Goal: Information Seeking & Learning: Compare options

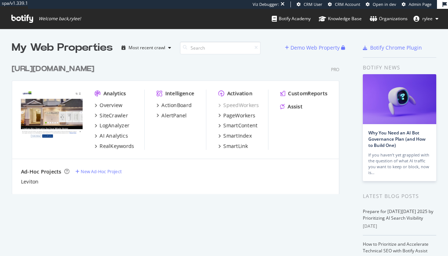
scroll to position [256, 448]
click at [108, 116] on div "SiteCrawler" at bounding box center [113, 115] width 28 height 7
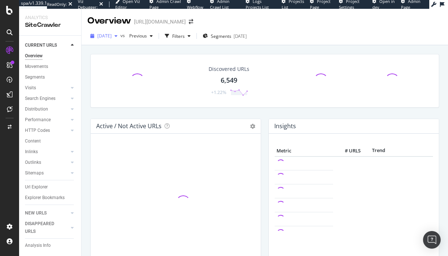
click at [112, 37] on span "[DATE]" at bounding box center [104, 36] width 14 height 6
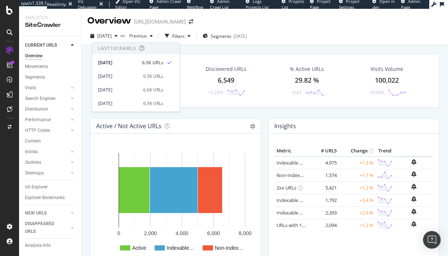
scroll to position [188, 0]
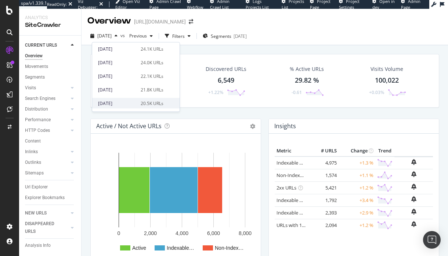
click at [161, 104] on div "2025 Jan. 29th 20.5K URLs" at bounding box center [135, 103] width 87 height 11
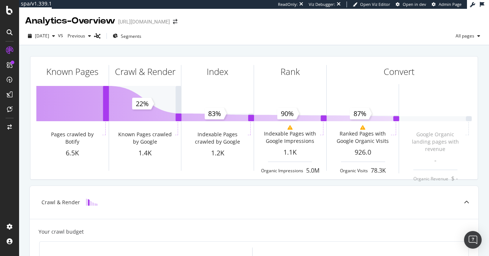
scroll to position [12, 0]
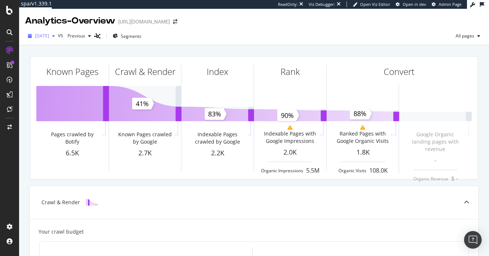
click at [55, 37] on icon "button" at bounding box center [53, 36] width 3 height 4
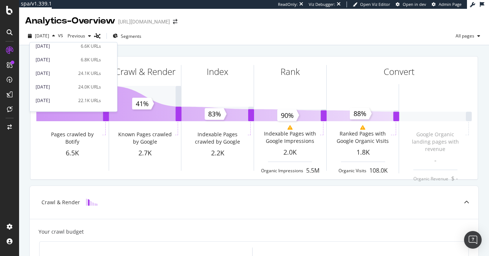
scroll to position [188, 0]
click at [88, 106] on div "2025 Jan. 29th 20.5K URLs" at bounding box center [73, 103] width 87 height 11
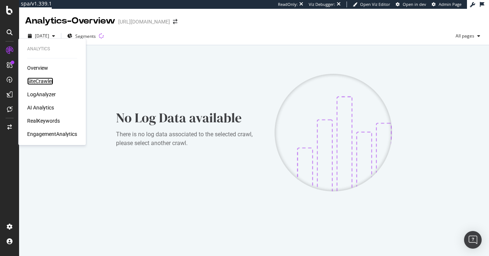
click at [36, 82] on div "SiteCrawler" at bounding box center [40, 80] width 26 height 7
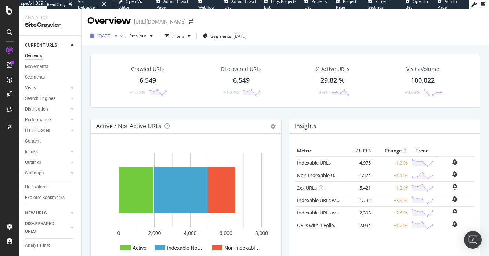
click at [112, 39] on span "[DATE]" at bounding box center [104, 36] width 14 height 6
click at [145, 39] on div "Previous" at bounding box center [140, 35] width 29 height 11
click at [112, 38] on span "[DATE]" at bounding box center [104, 36] width 14 height 6
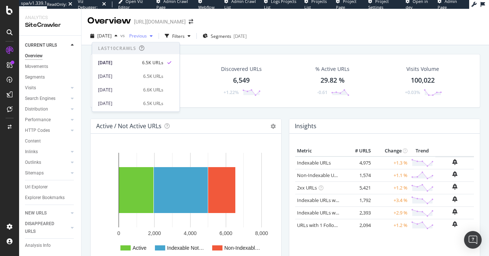
click at [147, 35] on span "Previous" at bounding box center [136, 36] width 21 height 6
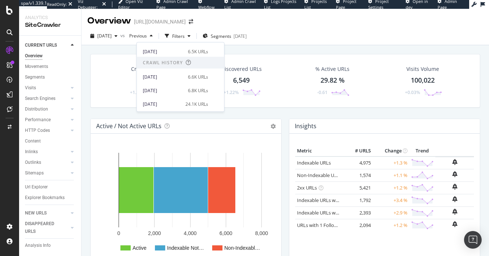
scroll to position [188, 0]
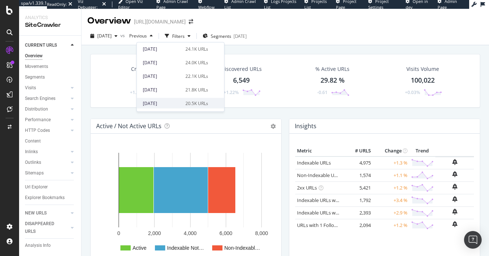
click at [168, 105] on div "[DATE]" at bounding box center [162, 103] width 38 height 7
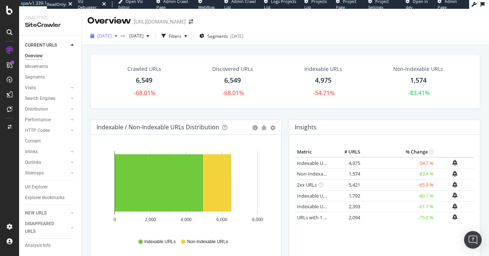
click at [112, 38] on span "[DATE]" at bounding box center [104, 36] width 14 height 6
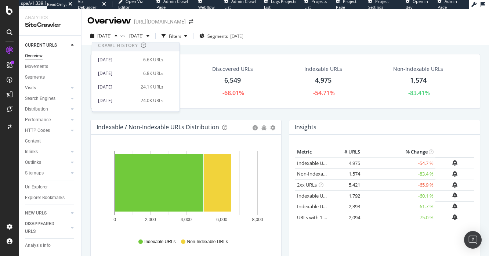
scroll to position [150, 0]
click at [112, 37] on span "[DATE]" at bounding box center [104, 36] width 14 height 6
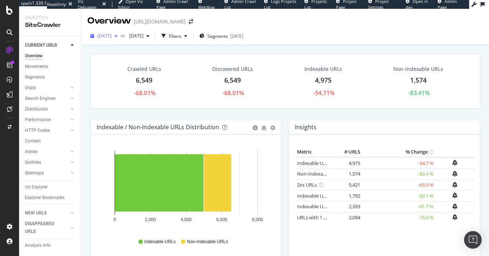
click at [112, 37] on span "[DATE]" at bounding box center [104, 36] width 14 height 6
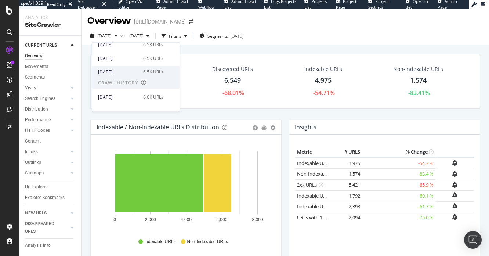
scroll to position [117, 0]
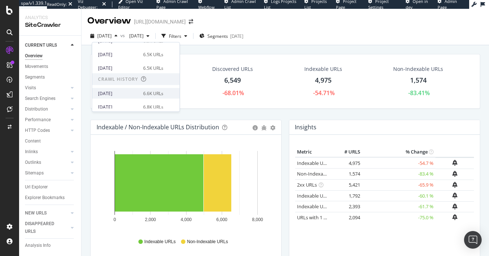
click at [133, 92] on div "[DATE]" at bounding box center [118, 93] width 41 height 7
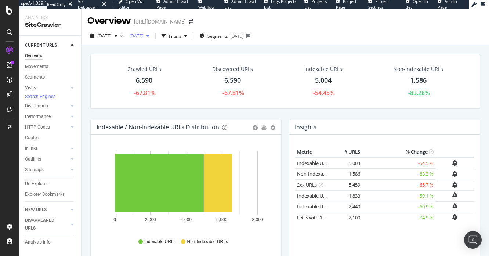
click at [144, 39] on span "[DATE]" at bounding box center [134, 36] width 17 height 6
click at [112, 37] on span "[DATE]" at bounding box center [104, 36] width 14 height 6
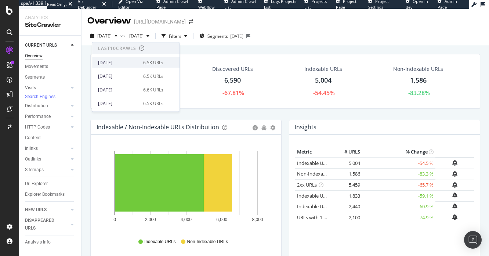
click at [120, 61] on div "[DATE]" at bounding box center [118, 62] width 41 height 7
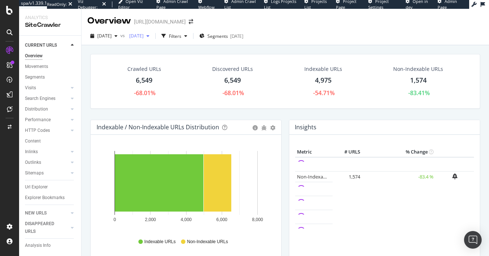
click at [144, 35] on span "[DATE]" at bounding box center [134, 36] width 17 height 6
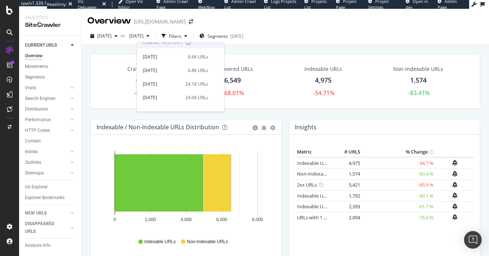
scroll to position [157, 0]
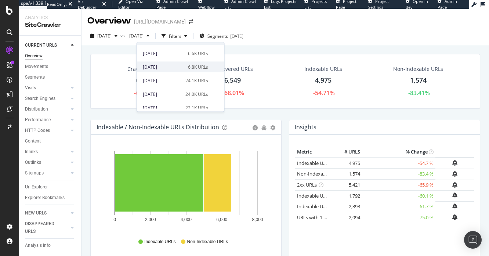
click at [164, 68] on div "[DATE]" at bounding box center [163, 66] width 41 height 7
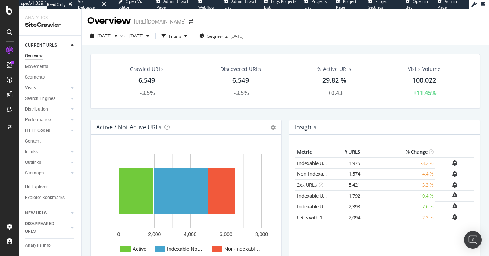
scroll to position [2, 0]
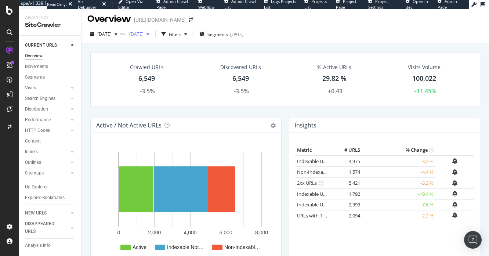
click at [144, 32] on span "[DATE]" at bounding box center [134, 34] width 17 height 6
